Goal: Complete application form

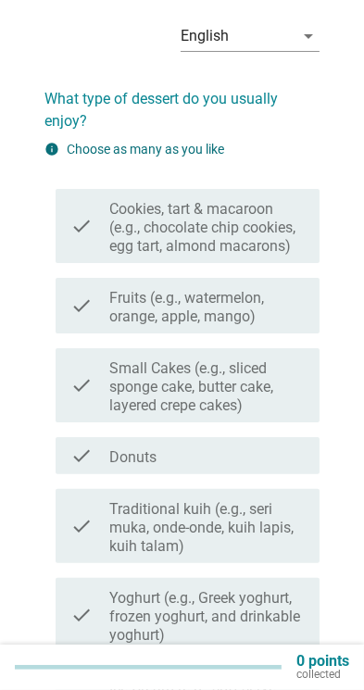
scroll to position [59, 0]
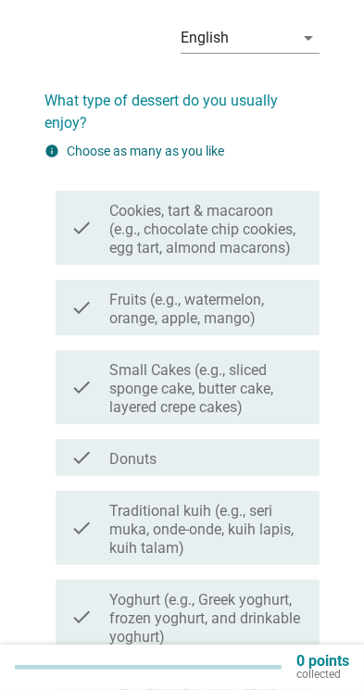
click at [94, 474] on div "check check_box_outline_blank Donuts" at bounding box center [188, 457] width 264 height 37
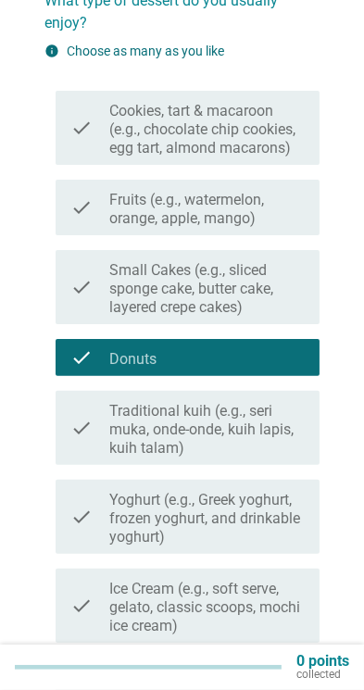
scroll to position [294, 0]
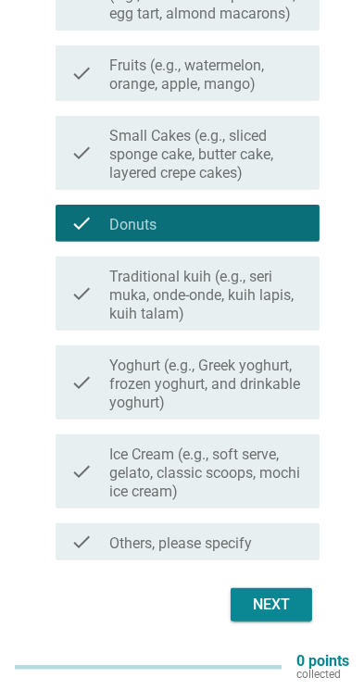
click at [284, 617] on button "Next" at bounding box center [272, 604] width 82 height 33
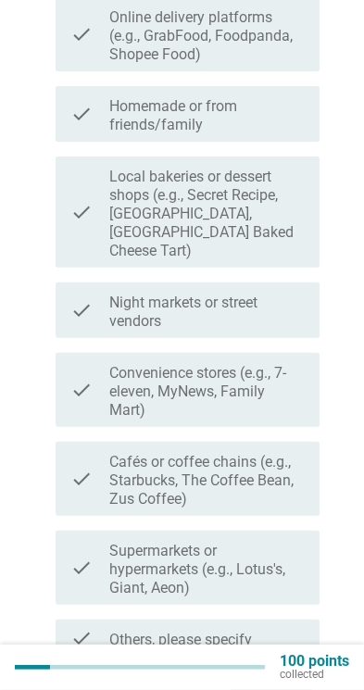
scroll to position [323, 0]
click at [255, 471] on label "Cafés or coffee chains (e.g., Starbucks, The Coffee Bean, Zus Coffee)" at bounding box center [206, 481] width 195 height 56
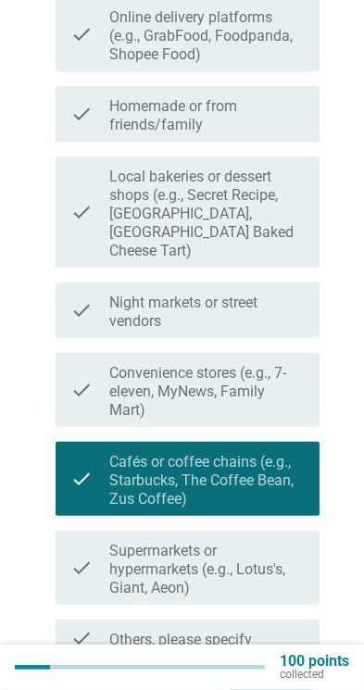
click at [280, 689] on div "Next" at bounding box center [271, 701] width 52 height 22
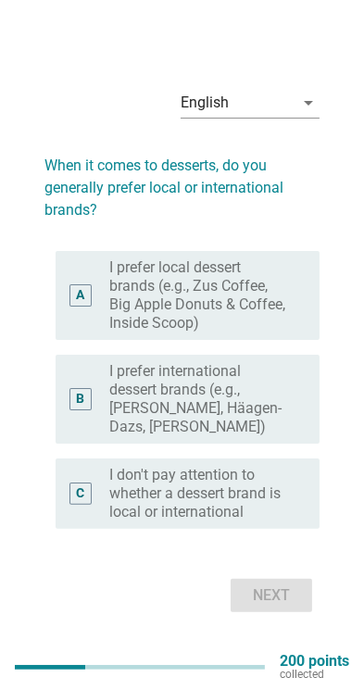
click at [256, 318] on label "I prefer local dessert brands (e.g., Zus Coffee, Big Apple Donuts & Coffee, Ins…" at bounding box center [199, 295] width 181 height 74
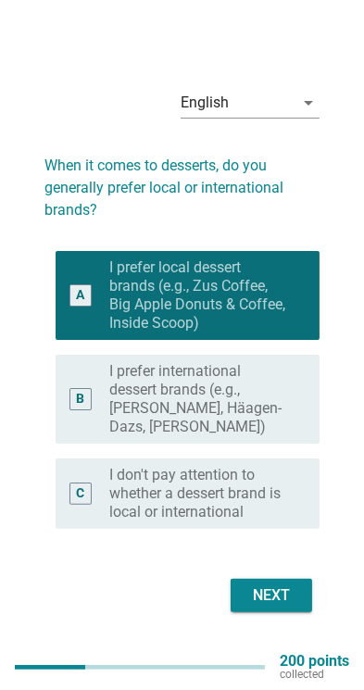
click at [275, 607] on div "Next" at bounding box center [271, 595] width 52 height 22
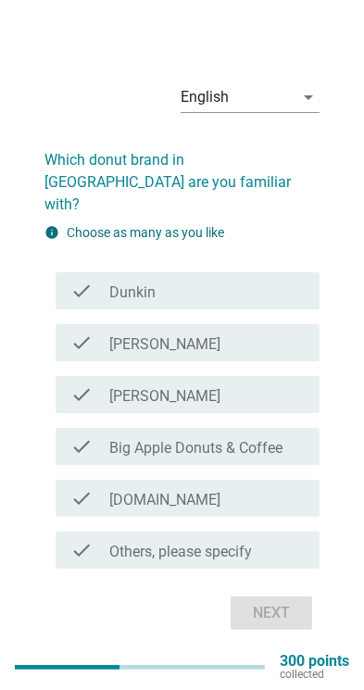
click at [261, 302] on div "check_box_outline_blank Dunkin" at bounding box center [206, 291] width 195 height 22
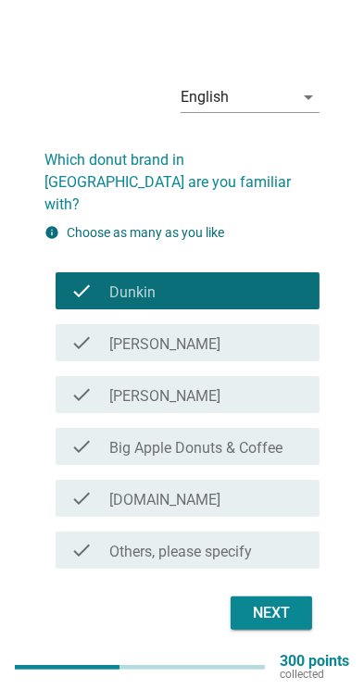
click at [291, 624] on div "Next" at bounding box center [271, 613] width 52 height 22
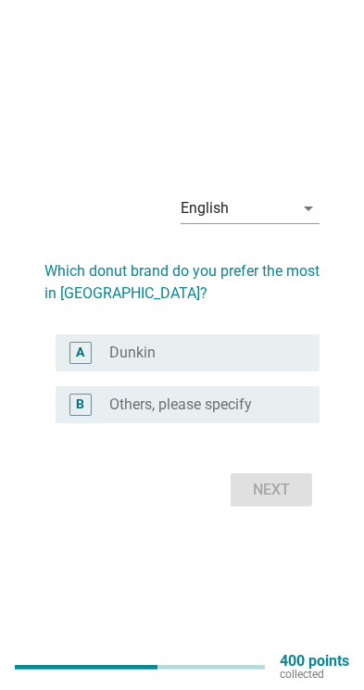
click at [253, 362] on div "radio_button_unchecked Dunkin" at bounding box center [199, 353] width 181 height 19
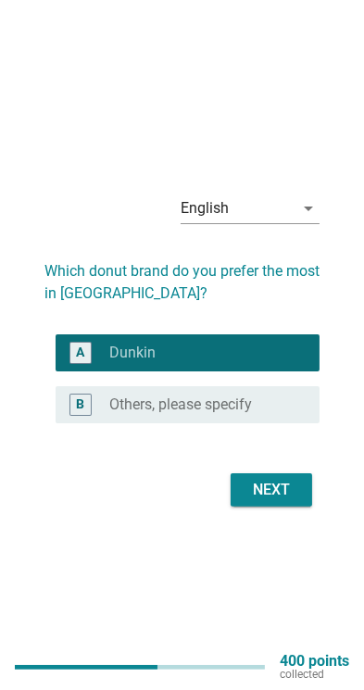
click at [291, 507] on button "Next" at bounding box center [272, 489] width 82 height 33
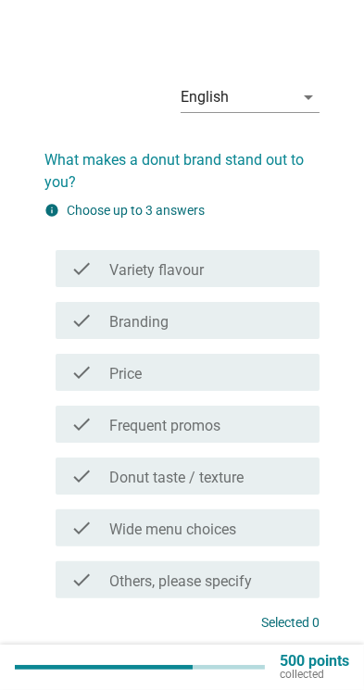
click at [272, 258] on div "check_box_outline_blank Variety flavour" at bounding box center [206, 269] width 195 height 22
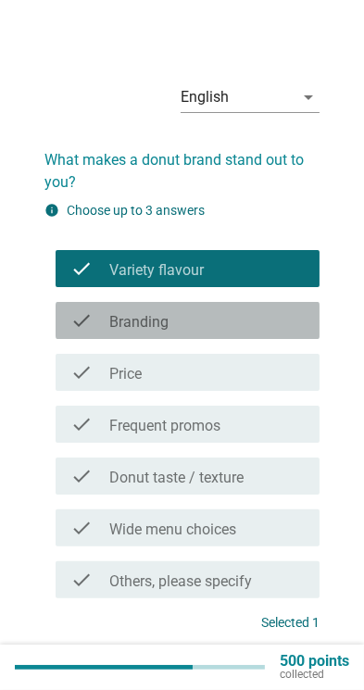
click at [247, 326] on div "check_box_outline_blank Branding" at bounding box center [206, 320] width 195 height 22
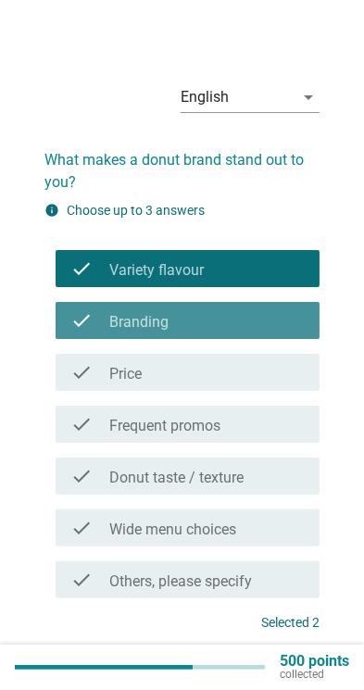
click at [243, 383] on div "check check_box_outline_blank Price" at bounding box center [188, 372] width 264 height 37
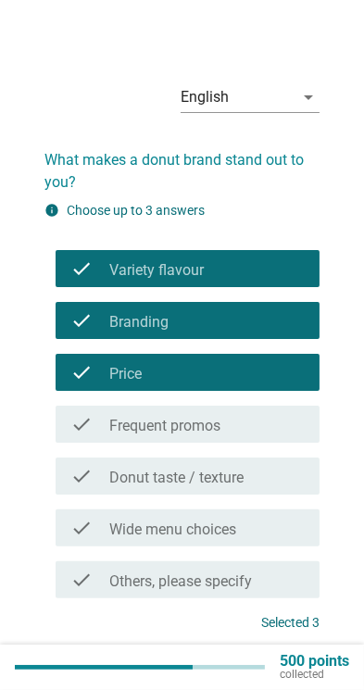
click at [220, 425] on label "Frequent promos" at bounding box center [164, 426] width 111 height 19
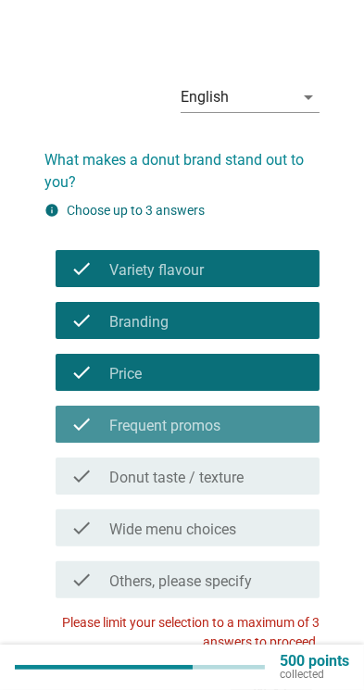
click at [218, 474] on label "Donut taste / texture" at bounding box center [176, 478] width 134 height 19
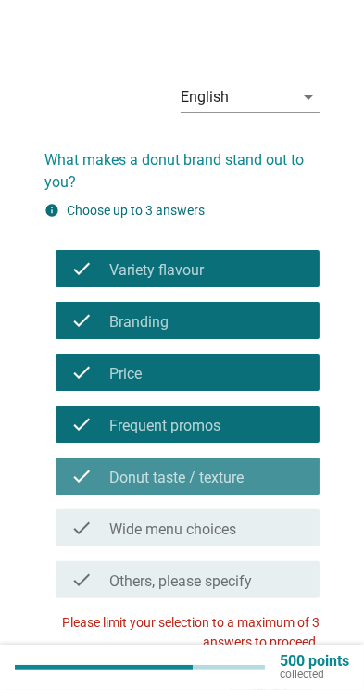
click at [202, 523] on label "Wide menu choices" at bounding box center [172, 530] width 127 height 19
click at [180, 574] on label "Others, please specify" at bounding box center [180, 581] width 143 height 19
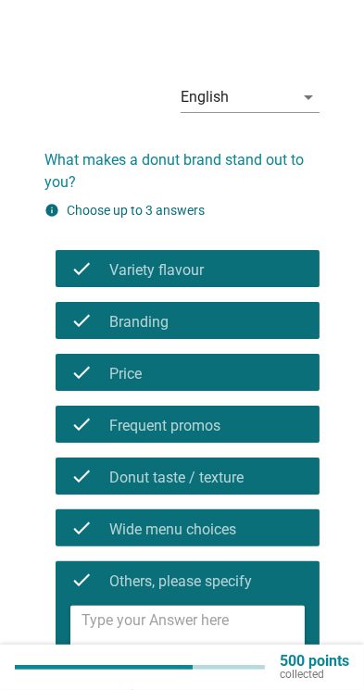
click at [220, 583] on label "Others, please specify" at bounding box center [180, 581] width 143 height 19
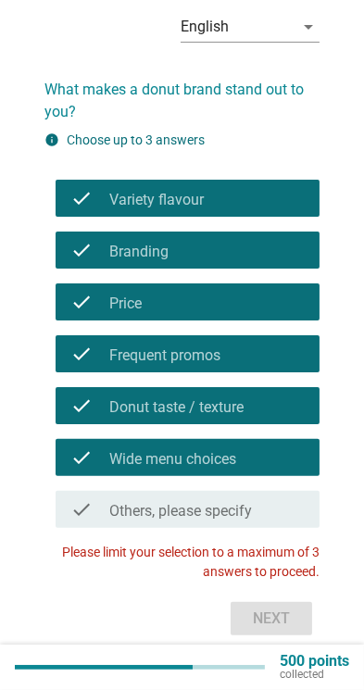
scroll to position [85, 0]
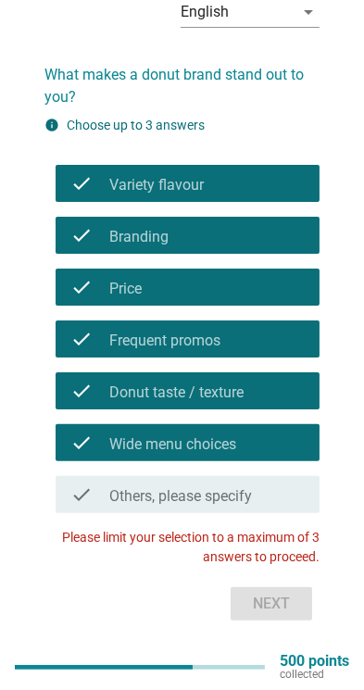
click at [72, 509] on div "check check_box_outline_blank Others, please specify" at bounding box center [188, 494] width 264 height 37
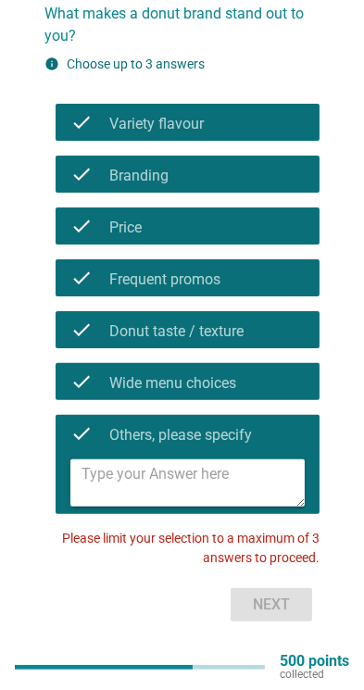
click at [71, 446] on div "check check_box_outline_blank Others, please specify" at bounding box center [188, 433] width 264 height 37
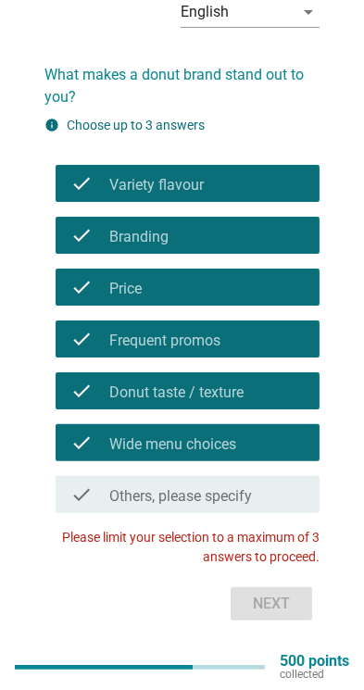
click at [152, 401] on label "Donut taste / texture" at bounding box center [176, 392] width 134 height 19
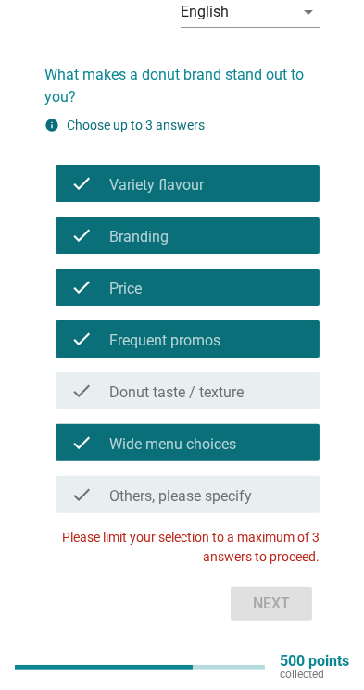
click at [155, 443] on label "Wide menu choices" at bounding box center [172, 444] width 127 height 19
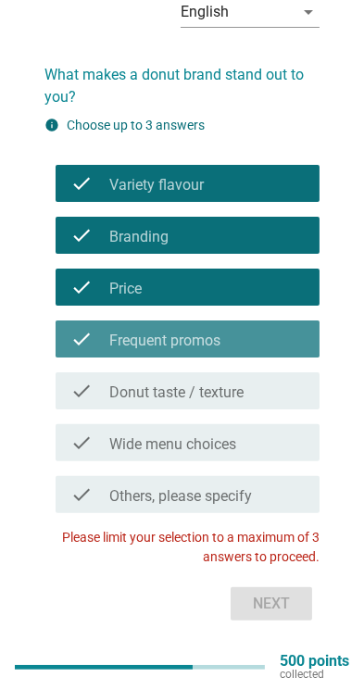
click at [188, 339] on label "Frequent promos" at bounding box center [164, 341] width 111 height 19
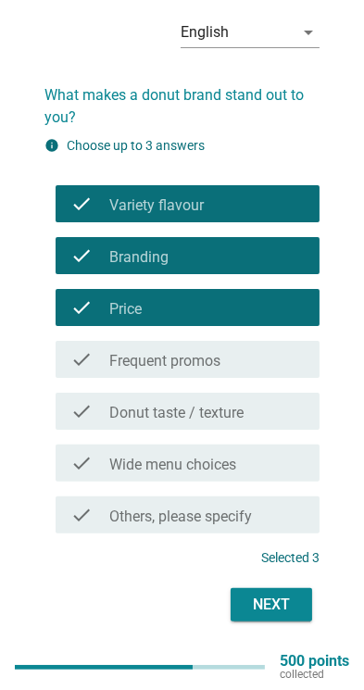
click at [282, 617] on button "Next" at bounding box center [272, 604] width 82 height 33
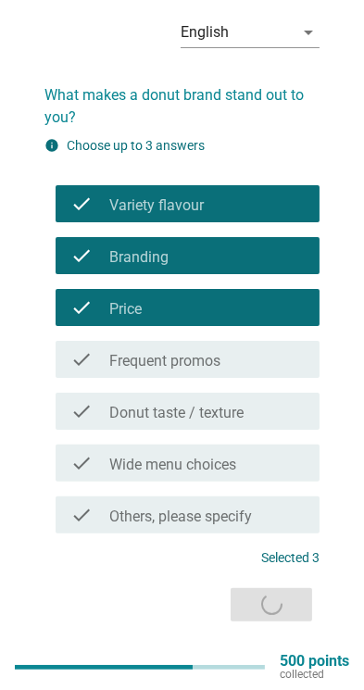
scroll to position [0, 0]
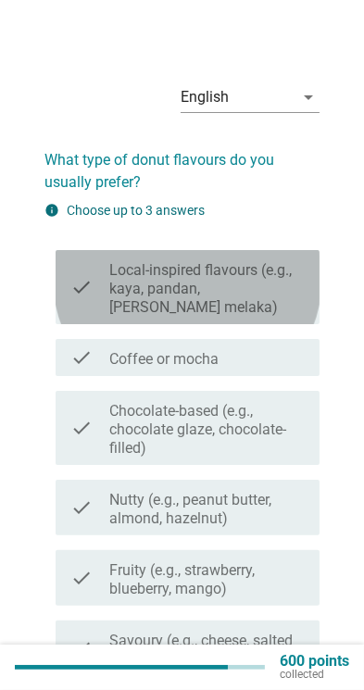
click at [247, 284] on label "Local-inspired flavours (e.g., kaya, pandan, [PERSON_NAME] melaka)" at bounding box center [206, 289] width 195 height 56
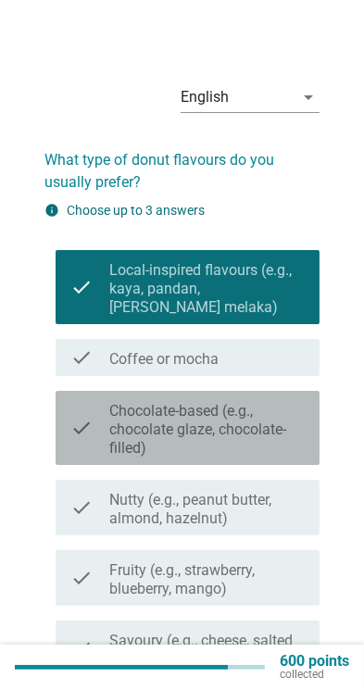
click at [269, 409] on label "Chocolate-based (e.g., chocolate glaze, chocolate-filled)" at bounding box center [206, 430] width 195 height 56
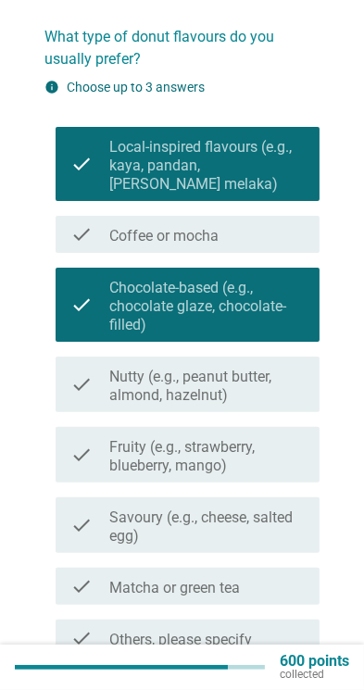
scroll to position [228, 0]
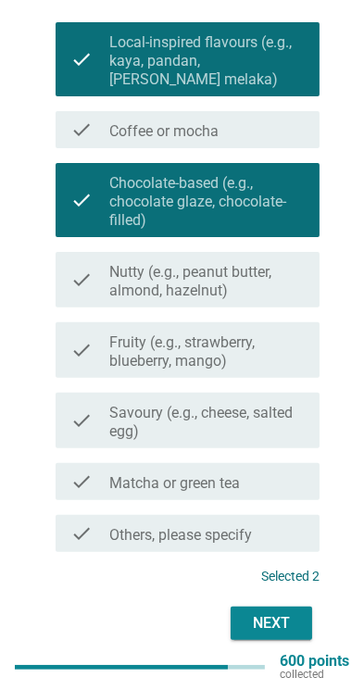
click at [292, 612] on div "Next" at bounding box center [271, 623] width 52 height 22
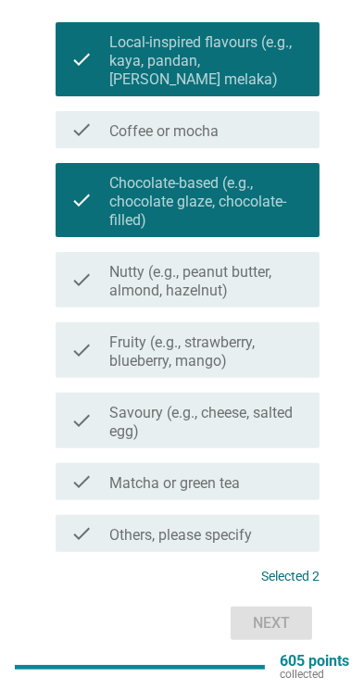
scroll to position [0, 0]
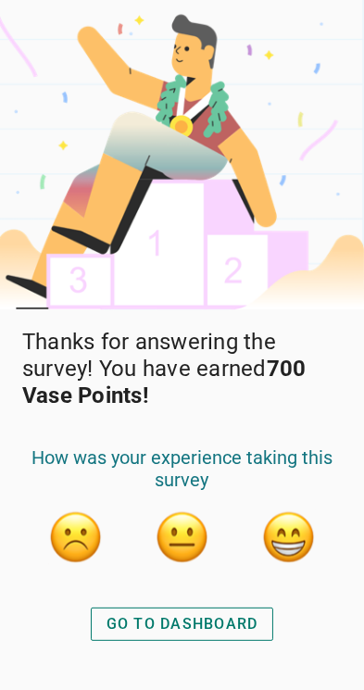
click at [109, 641] on button "GO TO DASHBOARD" at bounding box center [182, 624] width 183 height 33
